Goal: Information Seeking & Learning: Learn about a topic

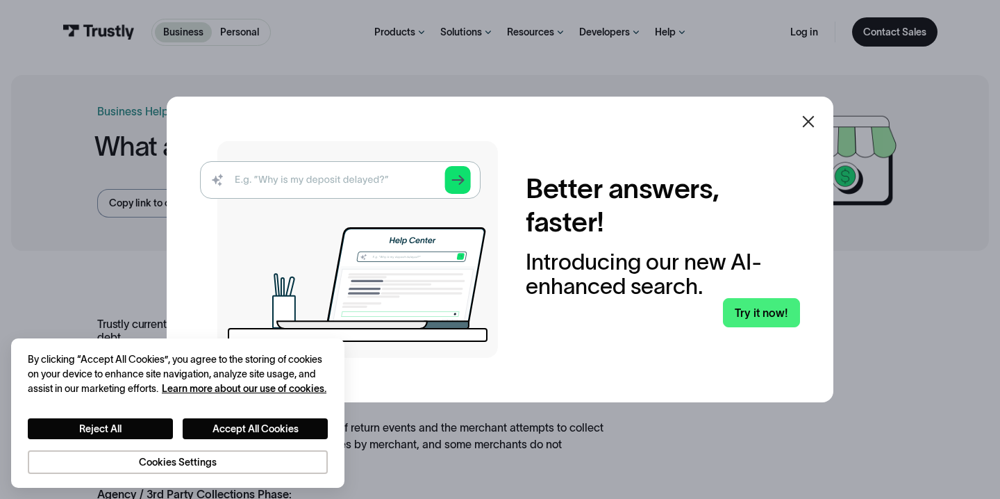
click at [810, 119] on icon at bounding box center [809, 122] width 12 height 12
